Goal: Find specific page/section: Find specific page/section

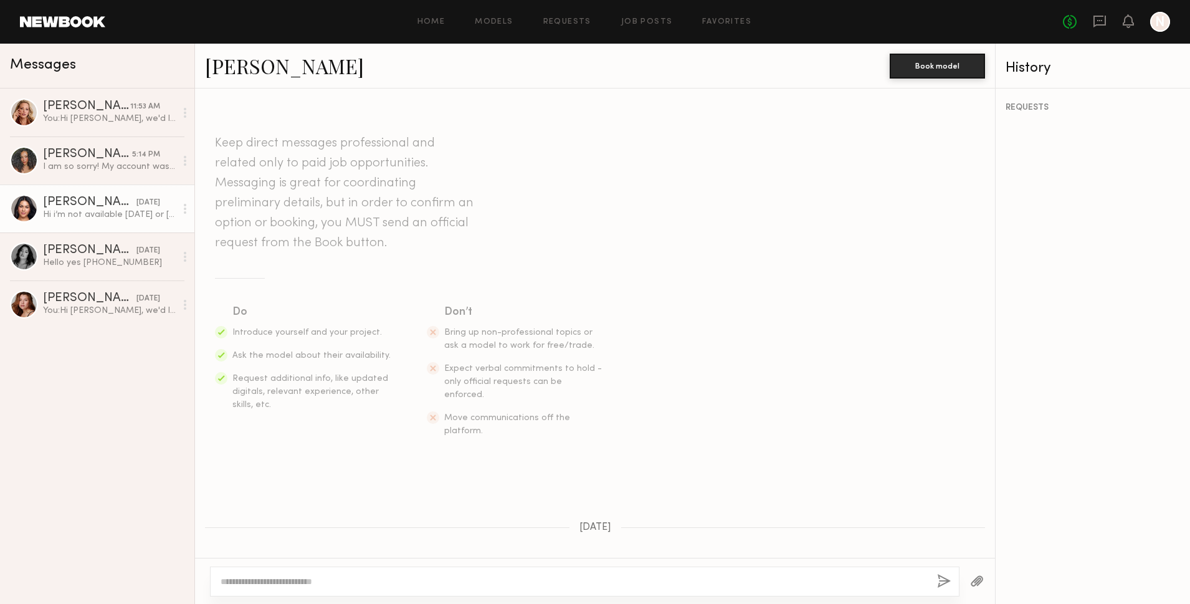
scroll to position [357, 0]
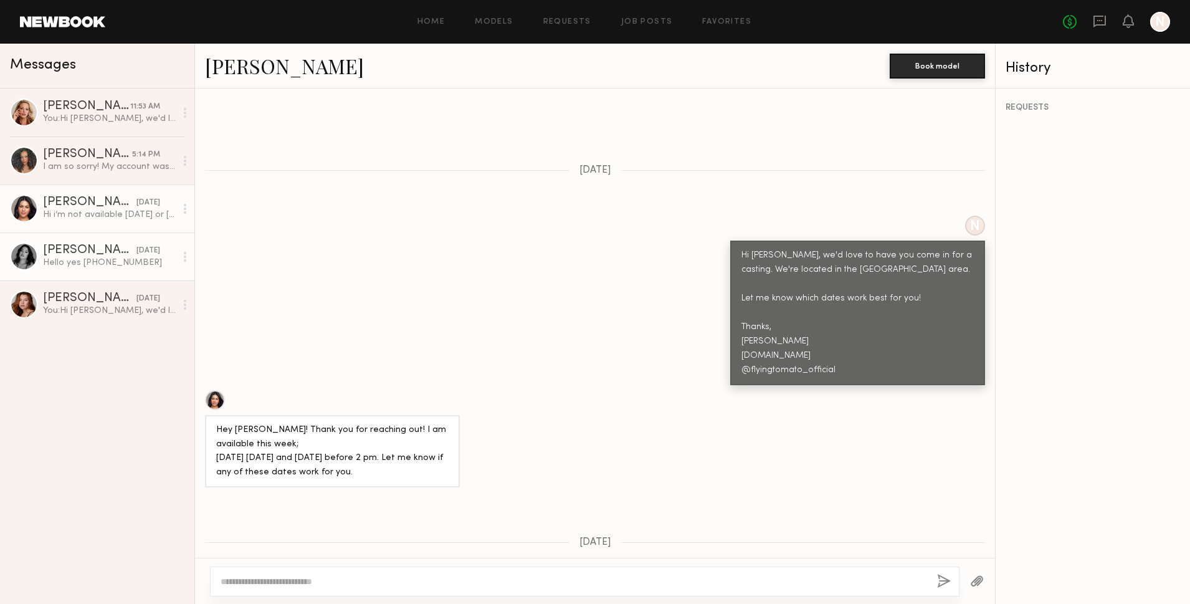
click at [75, 273] on link "Nicole S. yesterday Hello yes 562-318-8821" at bounding box center [97, 256] width 194 height 48
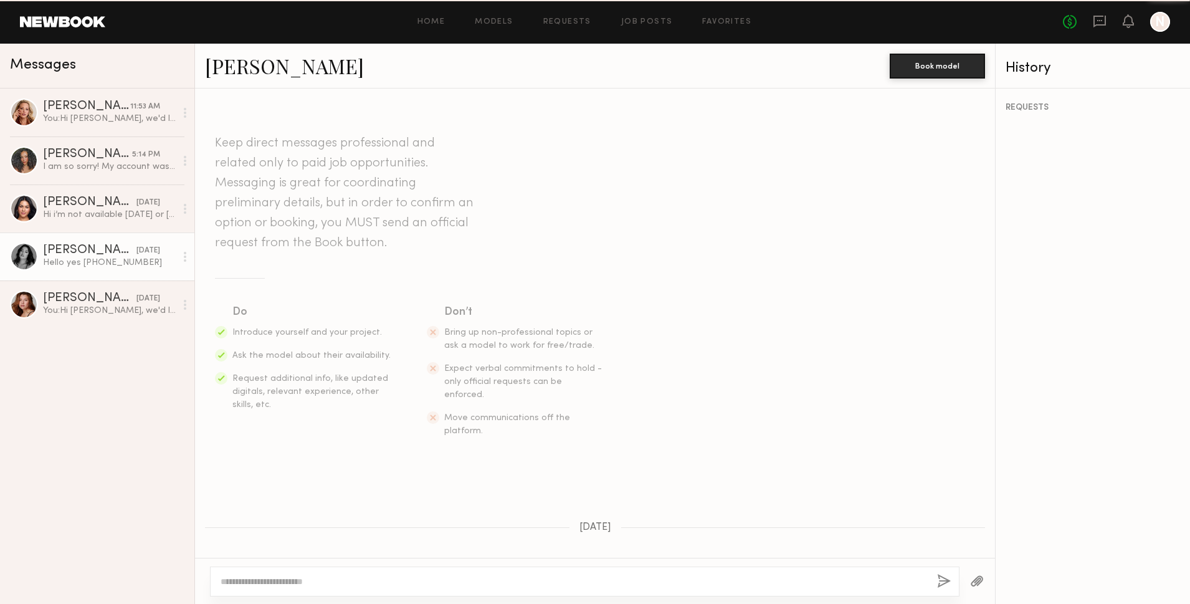
scroll to position [763, 0]
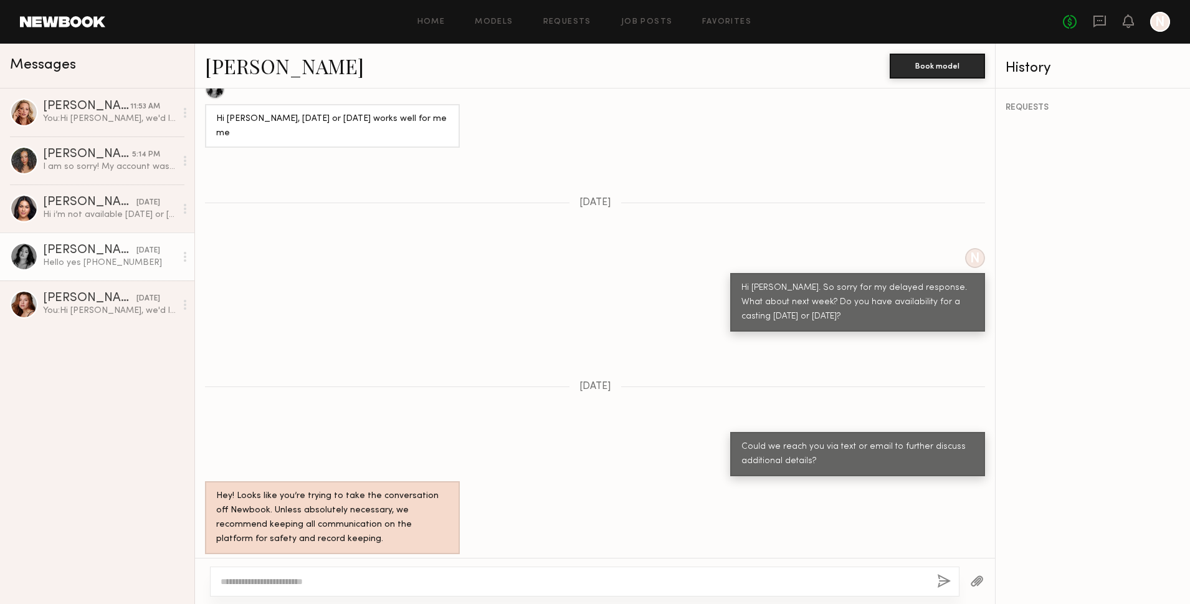
click at [74, 246] on div "Nicole S." at bounding box center [89, 250] width 93 height 12
click at [247, 71] on link "Nicole S." at bounding box center [284, 65] width 159 height 27
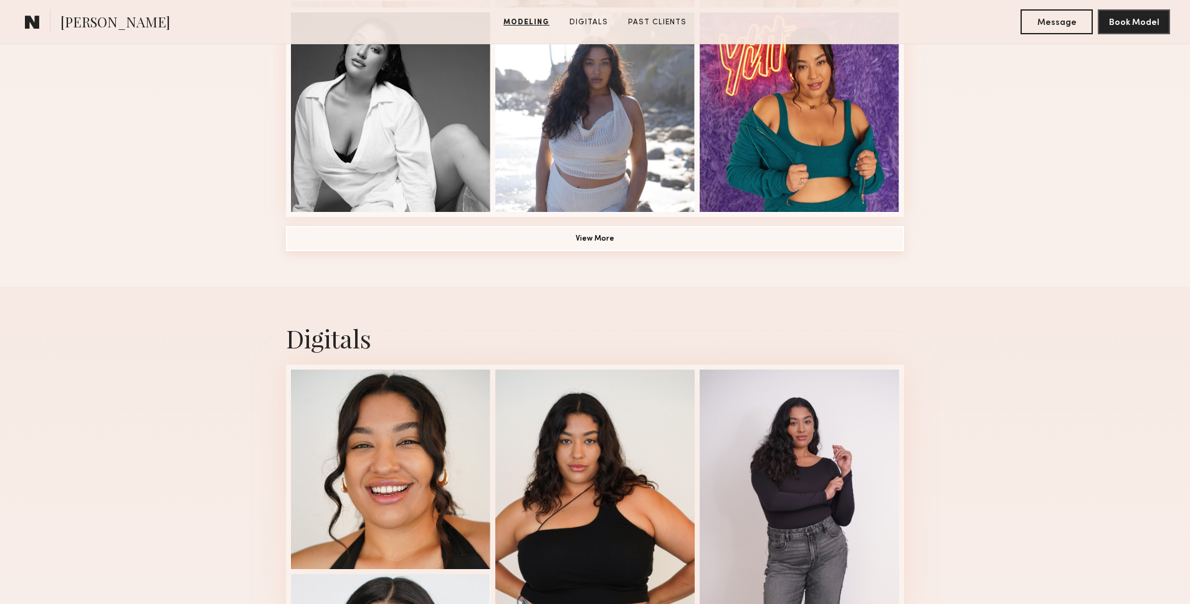
scroll to position [802, 0]
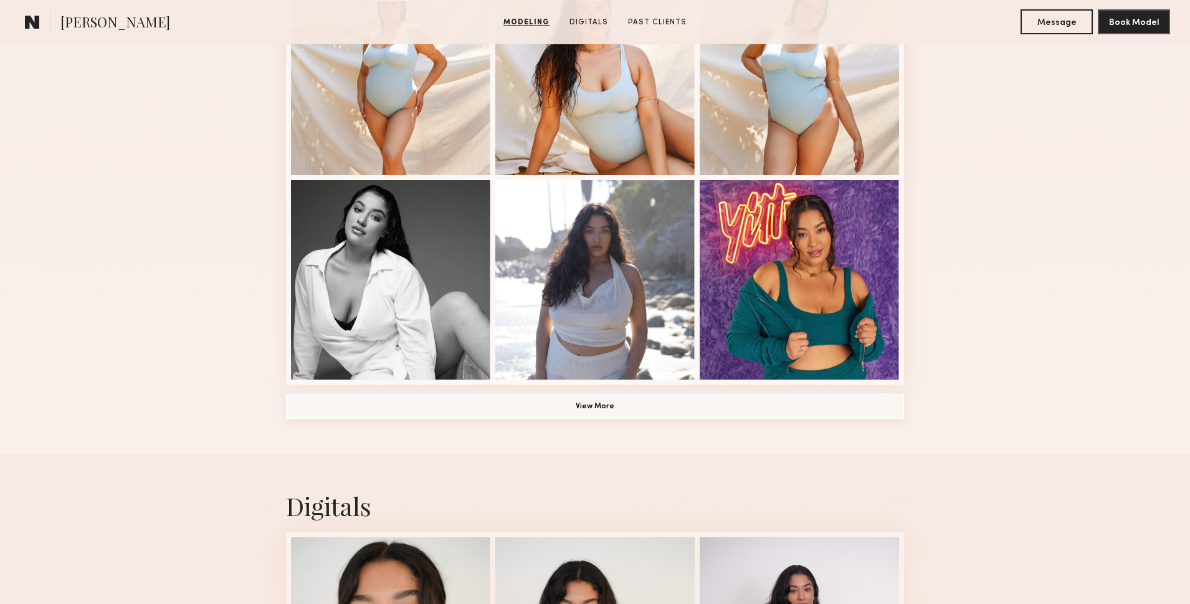
click at [679, 405] on button "View More" at bounding box center [595, 406] width 618 height 25
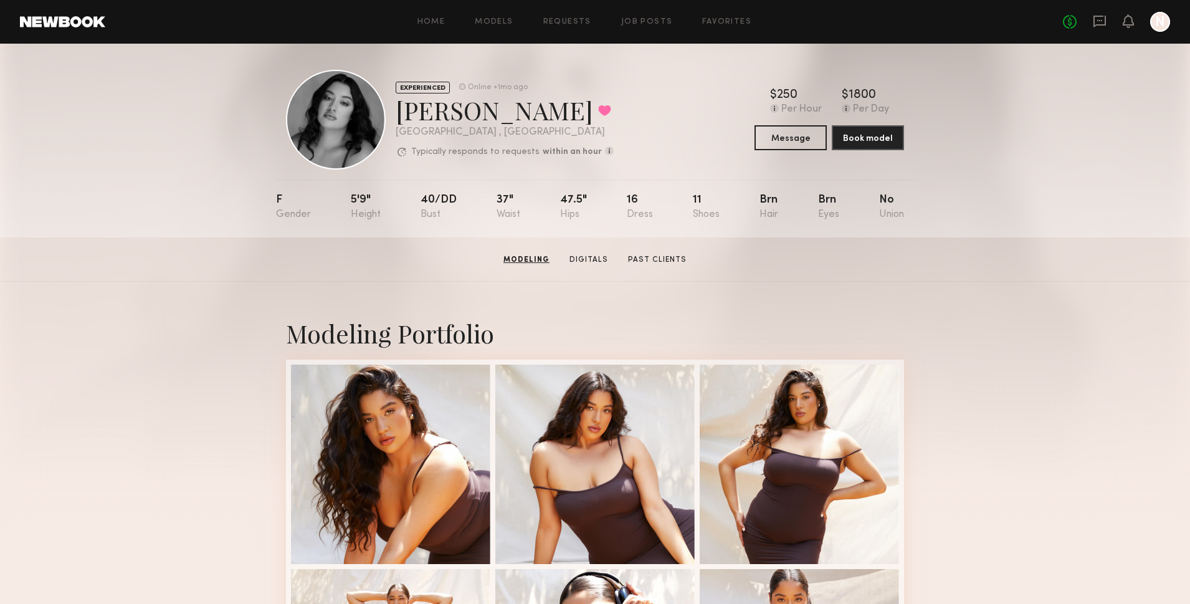
scroll to position [0, 0]
